Goal: Find specific page/section: Find specific page/section

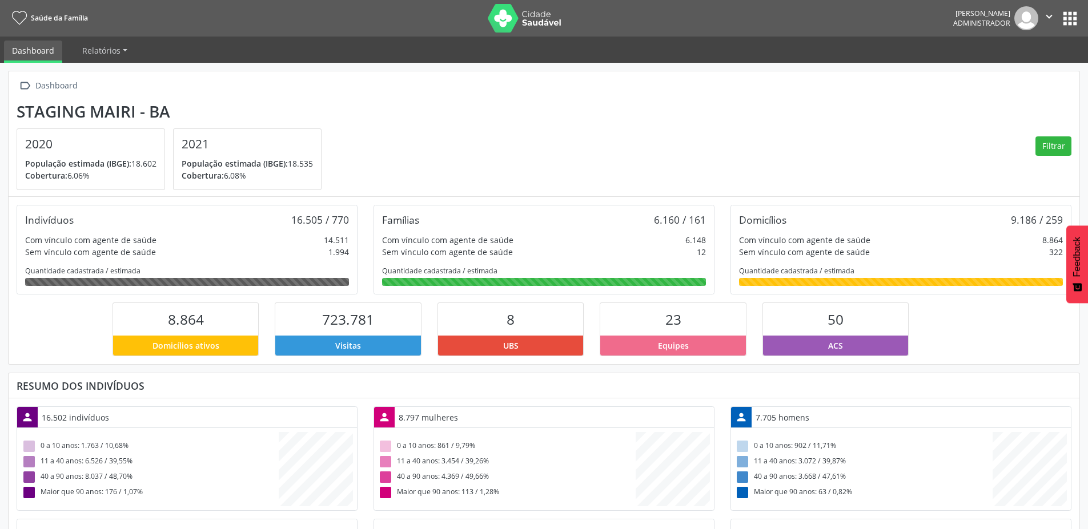
scroll to position [190, 357]
click at [1076, 27] on button "apps" at bounding box center [1070, 19] width 20 height 20
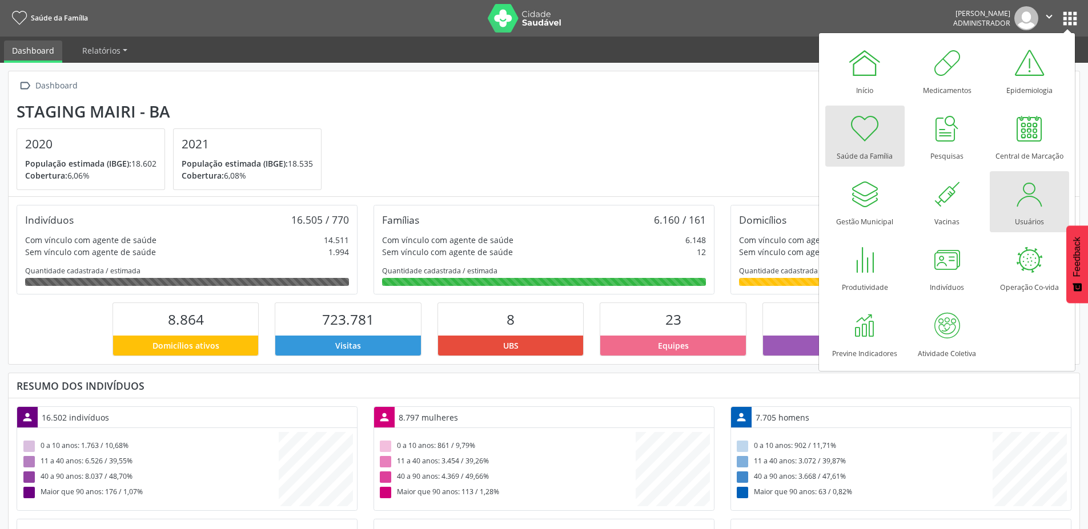
click at [1032, 203] on div at bounding box center [1029, 194] width 34 height 34
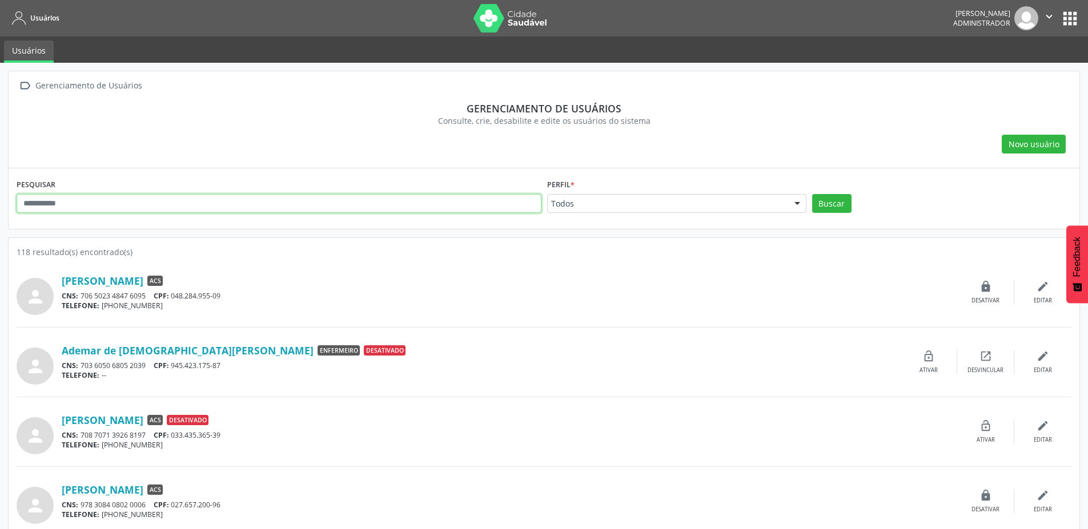
click at [297, 204] on input "text" at bounding box center [279, 203] width 525 height 19
type input "**********"
click at [812, 194] on button "Buscar" at bounding box center [831, 203] width 39 height 19
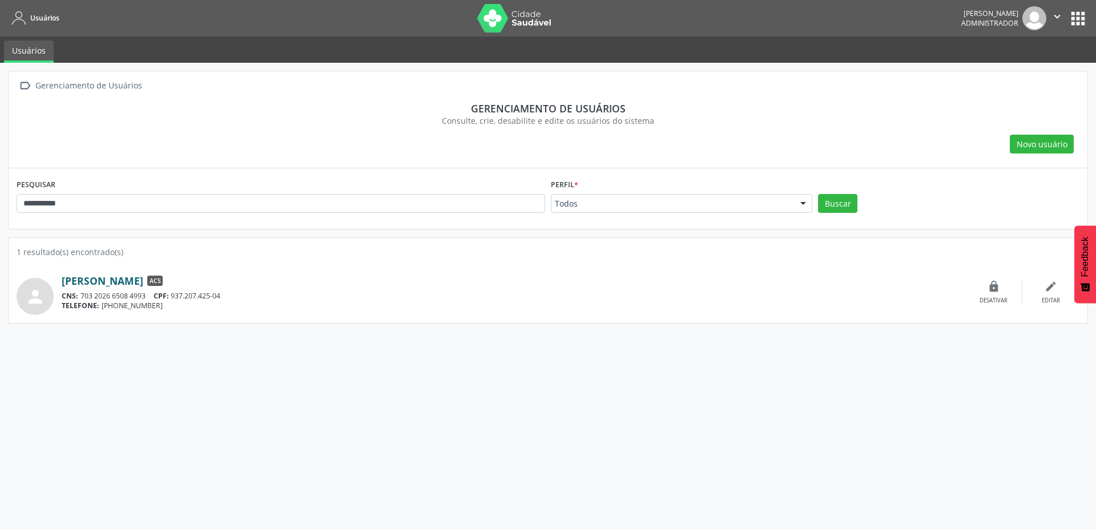
click at [99, 279] on link "[PERSON_NAME]" at bounding box center [103, 281] width 82 height 13
click at [1039, 142] on span "Novo usuário" at bounding box center [1042, 144] width 51 height 12
